Goal: Feedback & Contribution: Leave review/rating

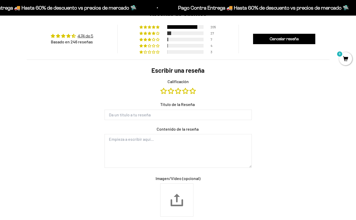
scroll to position [409, 0]
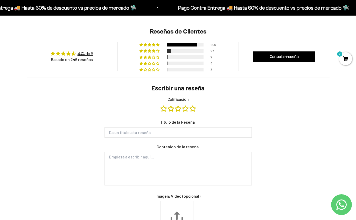
click at [195, 106] on link "Calificación" at bounding box center [193, 109] width 6 height 6
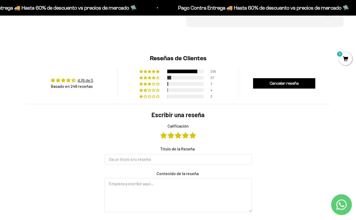
click at [190, 75] on div "27" at bounding box center [178, 77] width 77 height 4
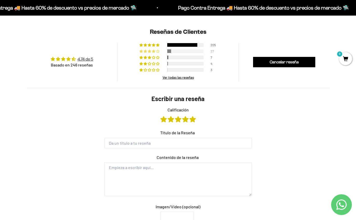
scroll to position [397, 0]
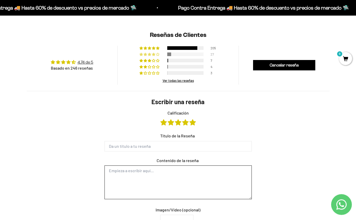
click at [205, 180] on textarea "Contenido de la reseña" at bounding box center [178, 183] width 147 height 34
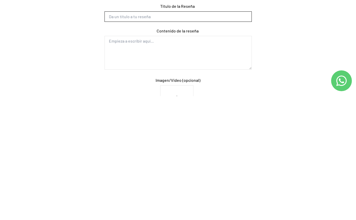
click at [132, 135] on input "Título de la Reseña" at bounding box center [178, 140] width 147 height 10
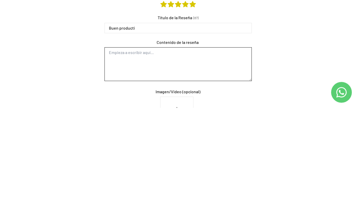
click at [134, 160] on textarea "Contenido de la reseña" at bounding box center [178, 177] width 147 height 34
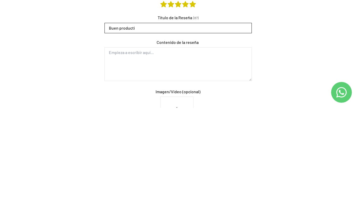
click at [142, 135] on input "Buen producti" at bounding box center [178, 140] width 147 height 10
type input "Buen producto"
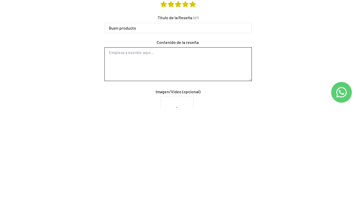
click at [131, 160] on textarea "Contenido de la reseña" at bounding box center [178, 177] width 147 height 34
click at [128, 160] on textarea "Yo la reeemplace por la leche en polvo en los bowl" at bounding box center [178, 177] width 147 height 34
click at [133, 160] on textarea "Yo la reeemplace por la leche en polvo en los bowl" at bounding box center [178, 177] width 147 height 34
click at [212, 160] on textarea "Yo la reemplacé por la leche en polvo en los bowl" at bounding box center [178, 177] width 147 height 34
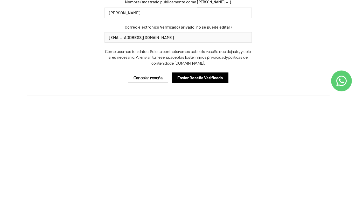
type textarea "Yo la reemplacé por la leche en polvo en los bowls y esta genial. Sin embargo e…"
click at [217, 196] on input "Enviar Reseña Verificada" at bounding box center [200, 201] width 57 height 10
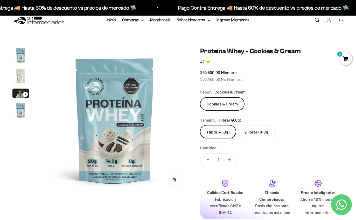
scroll to position [0, 0]
